Goal: Check status: Check status

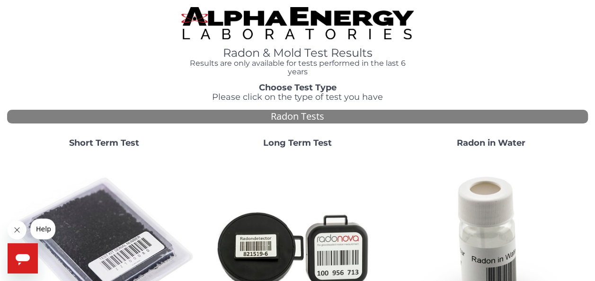
click at [111, 144] on strong "Short Term Test" at bounding box center [104, 143] width 70 height 10
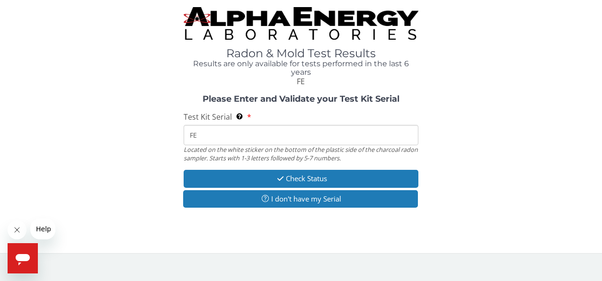
type input "FE431787"
type input "F"
type input "FE431787"
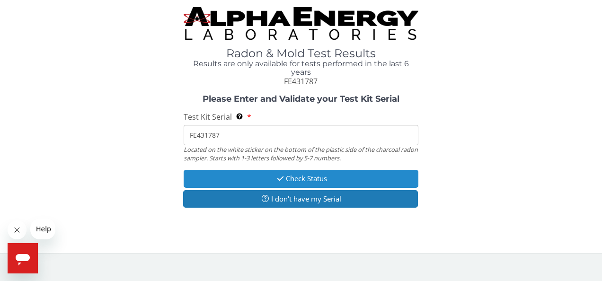
click at [280, 181] on icon "button" at bounding box center [280, 178] width 11 height 7
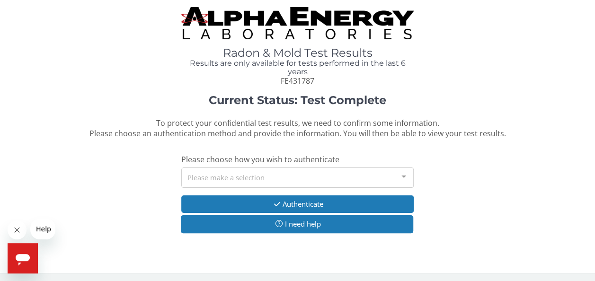
click at [403, 176] on div at bounding box center [403, 177] width 19 height 18
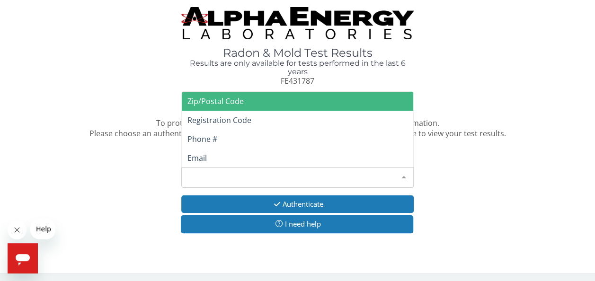
click at [210, 101] on span "Zip/Postal Code" at bounding box center [215, 101] width 56 height 10
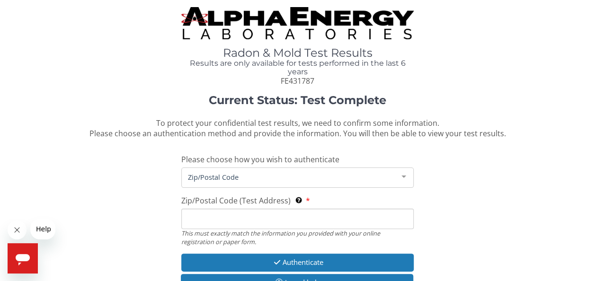
click at [190, 218] on input "Zip/Postal Code (Test Address) This must exactly match the information you prov…" at bounding box center [297, 219] width 232 height 20
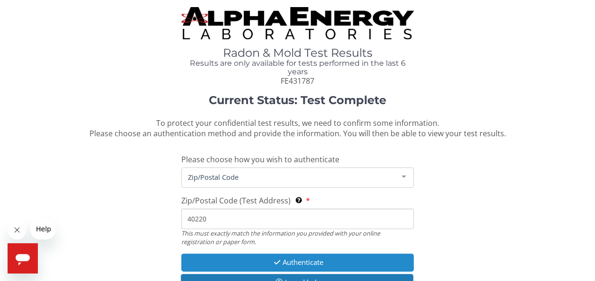
type input "40220"
click at [252, 262] on button "Authenticate" at bounding box center [297, 263] width 232 height 18
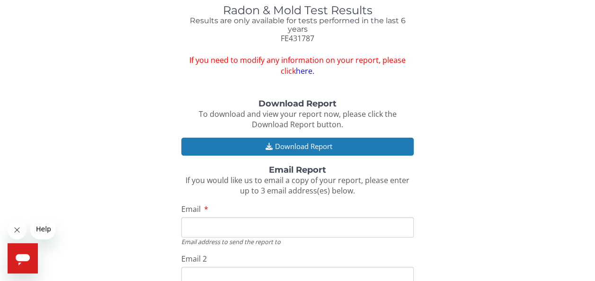
scroll to position [21, 0]
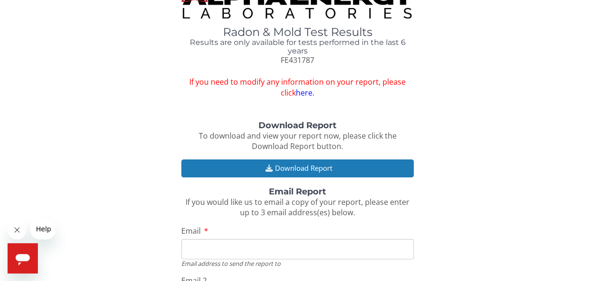
click at [204, 252] on input "Email" at bounding box center [297, 249] width 232 height 20
type input "[EMAIL_ADDRESS][DOMAIN_NAME]"
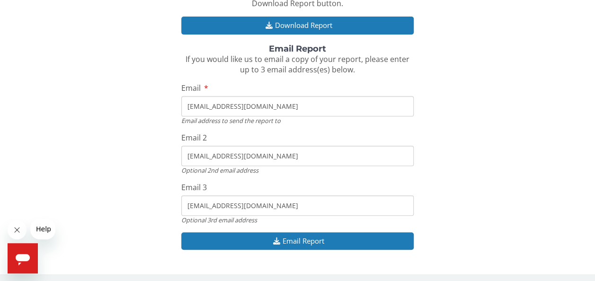
scroll to position [167, 0]
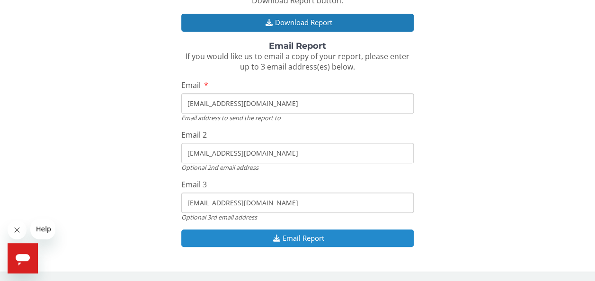
click at [304, 238] on button "Email Report" at bounding box center [297, 239] width 232 height 18
